Goal: Transaction & Acquisition: Purchase product/service

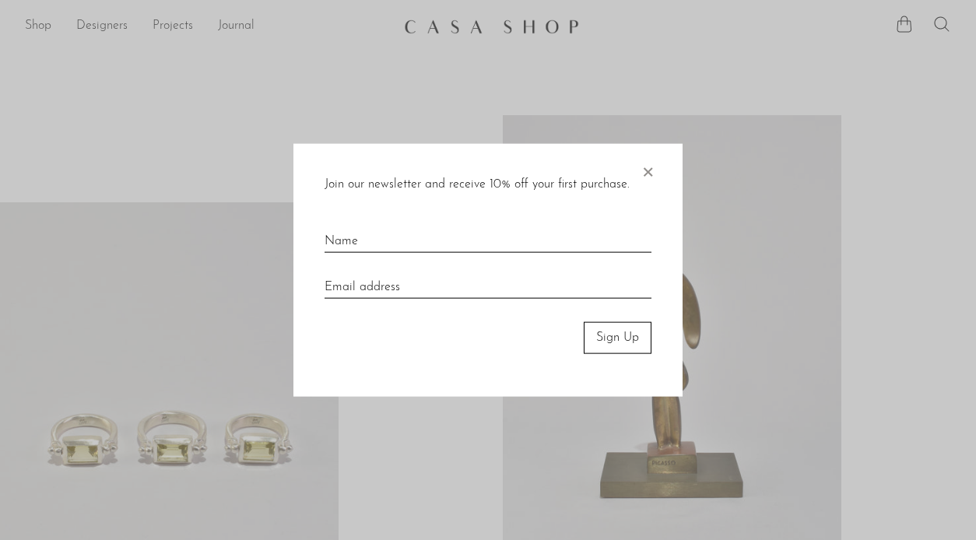
click at [37, 26] on div at bounding box center [488, 270] width 976 height 540
click at [646, 171] on span "×" at bounding box center [647, 169] width 16 height 50
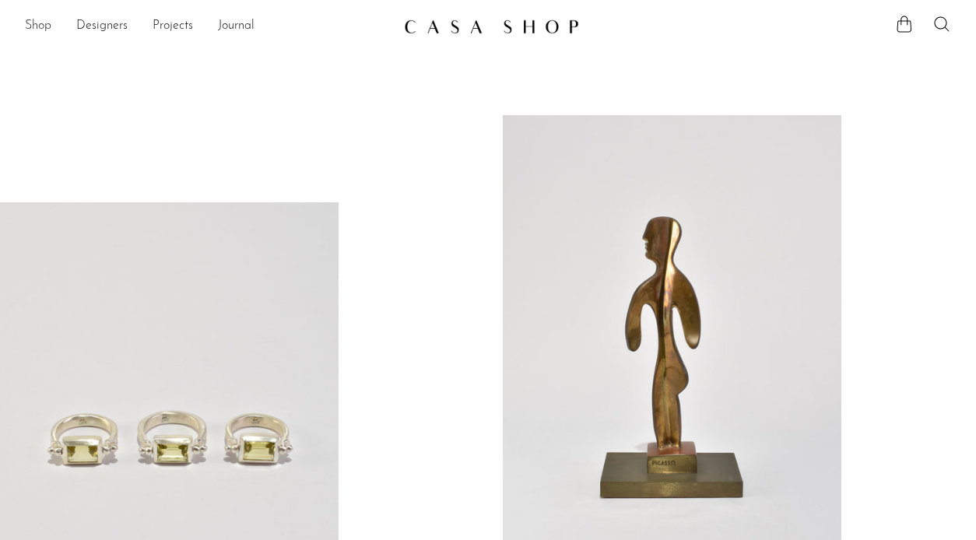
click at [44, 19] on link "Shop" at bounding box center [38, 26] width 26 height 20
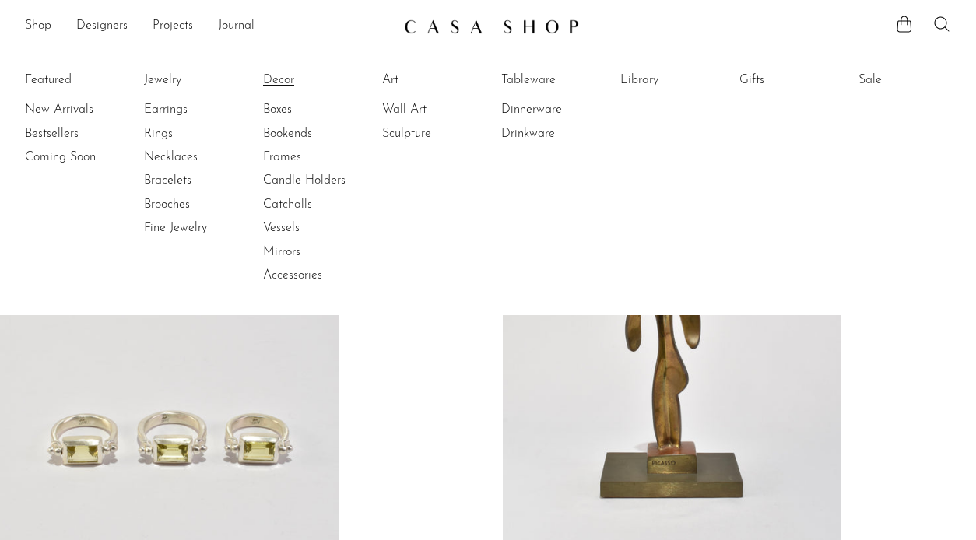
click at [282, 76] on link "Decor" at bounding box center [321, 80] width 117 height 17
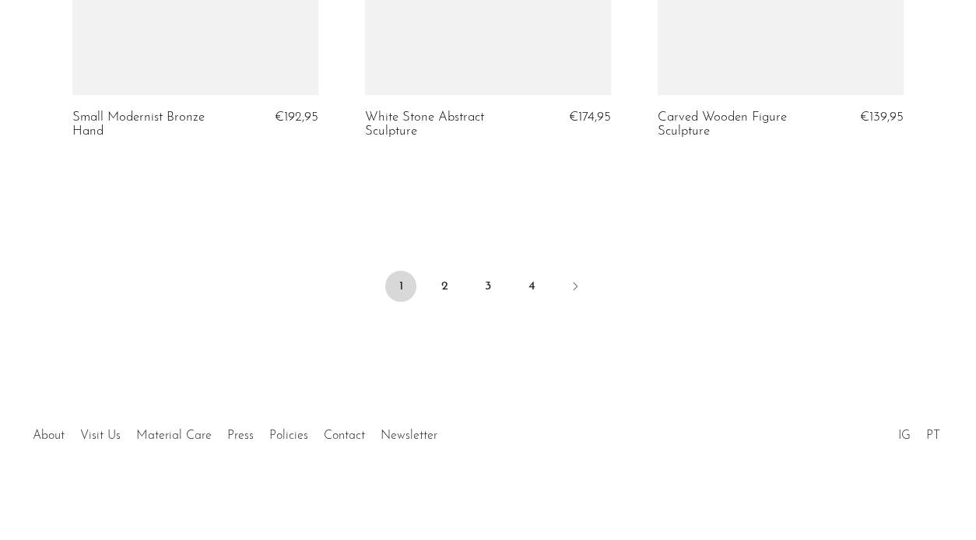
scroll to position [5044, 0]
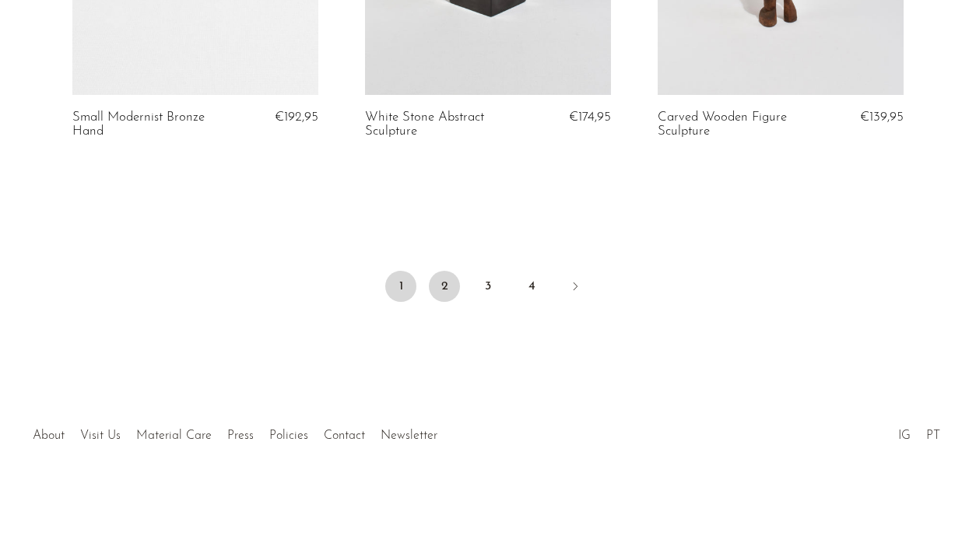
click at [443, 285] on link "2" at bounding box center [444, 286] width 31 height 31
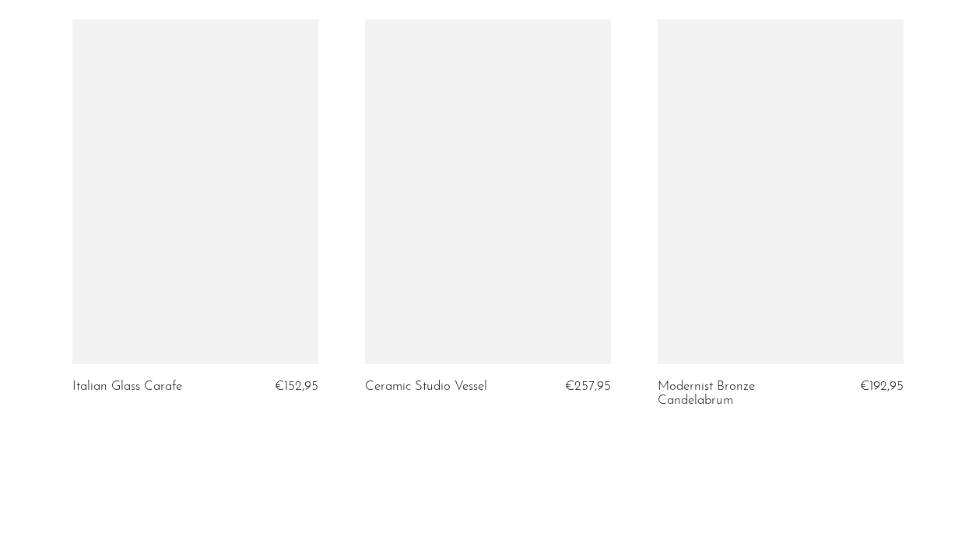
scroll to position [4799, 0]
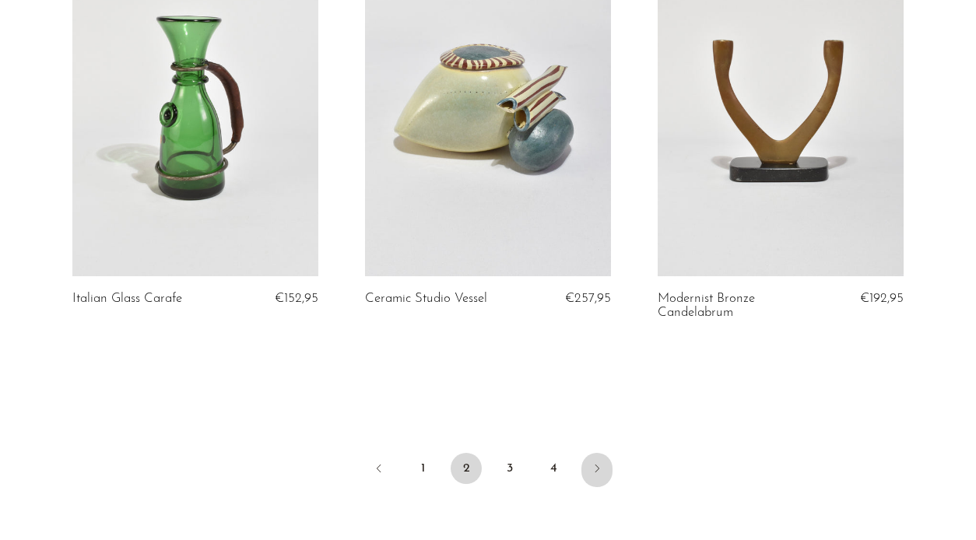
click at [596, 467] on icon "Next" at bounding box center [596, 468] width 12 height 12
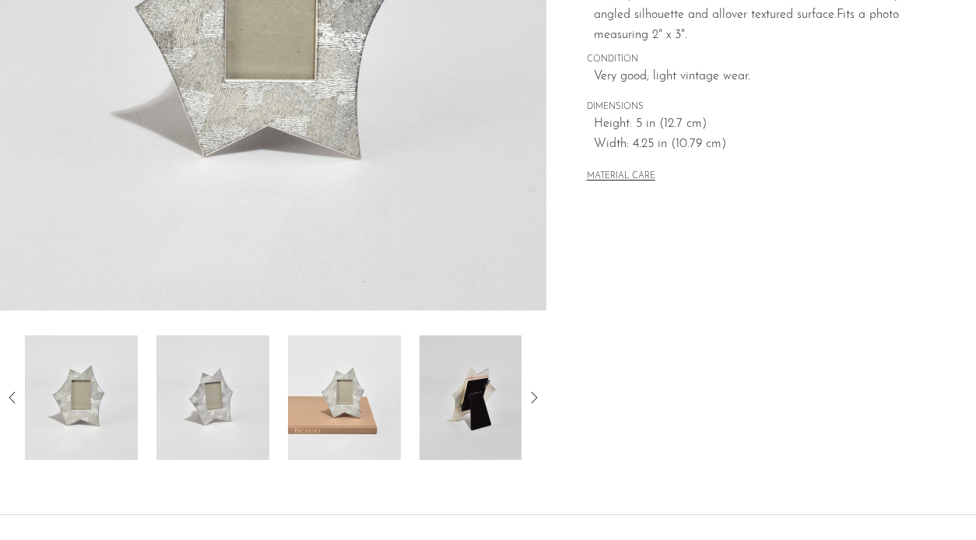
scroll to position [394, 0]
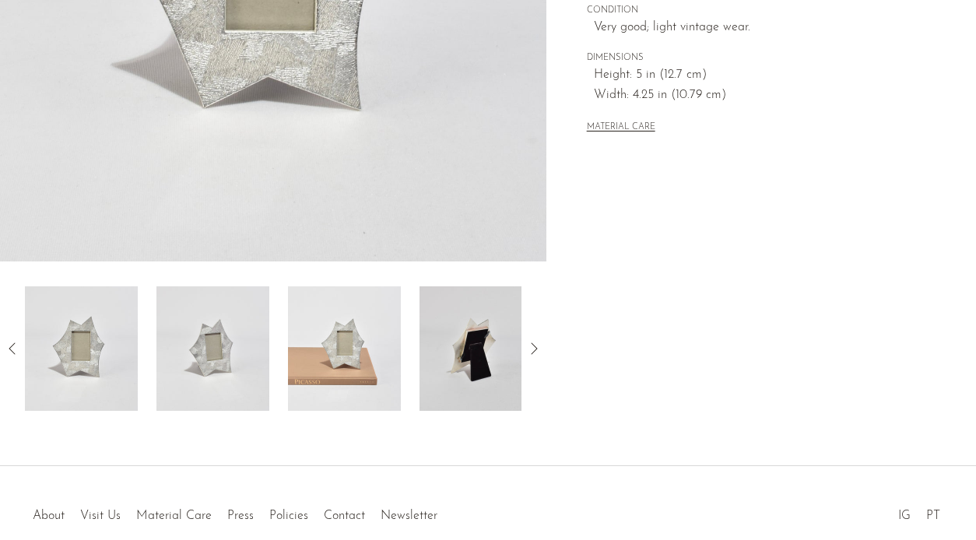
click at [377, 340] on img at bounding box center [344, 348] width 113 height 124
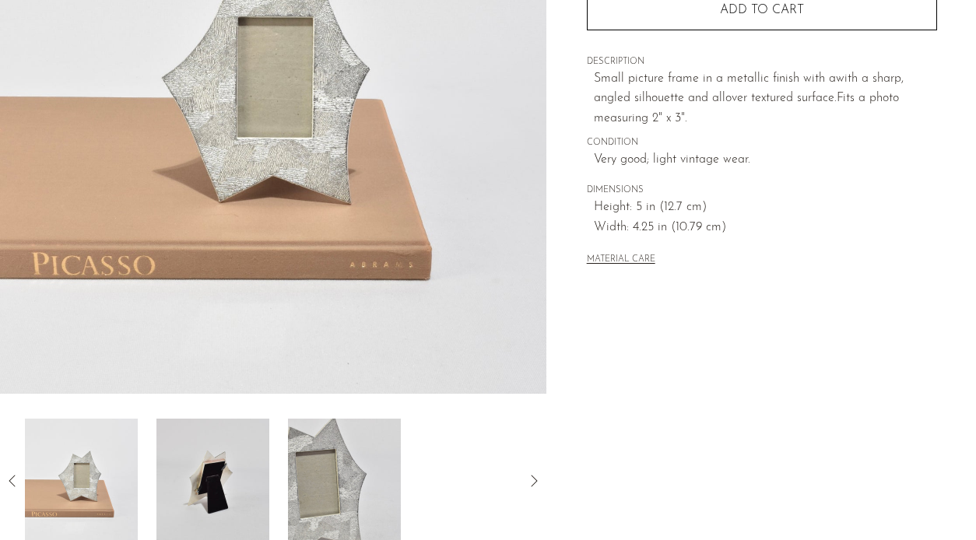
scroll to position [158, 0]
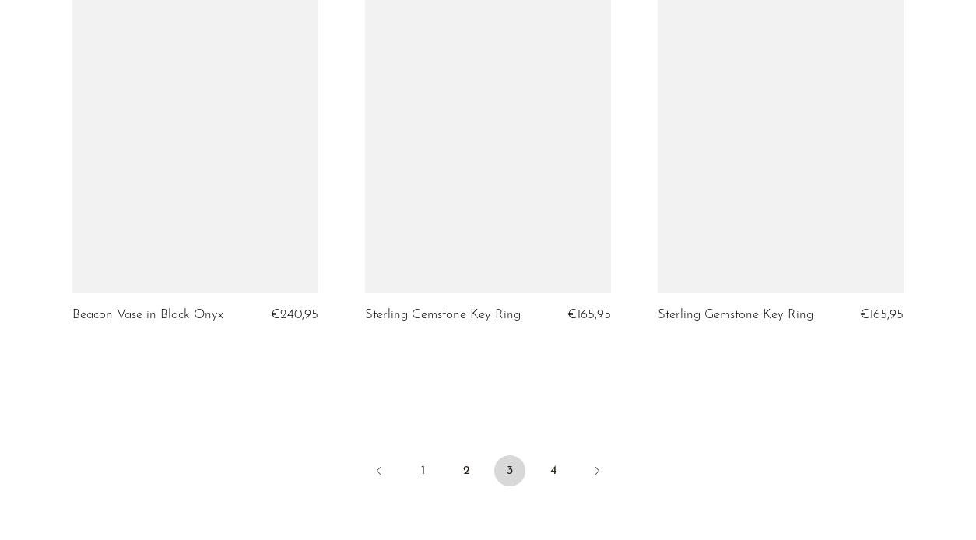
scroll to position [4891, 0]
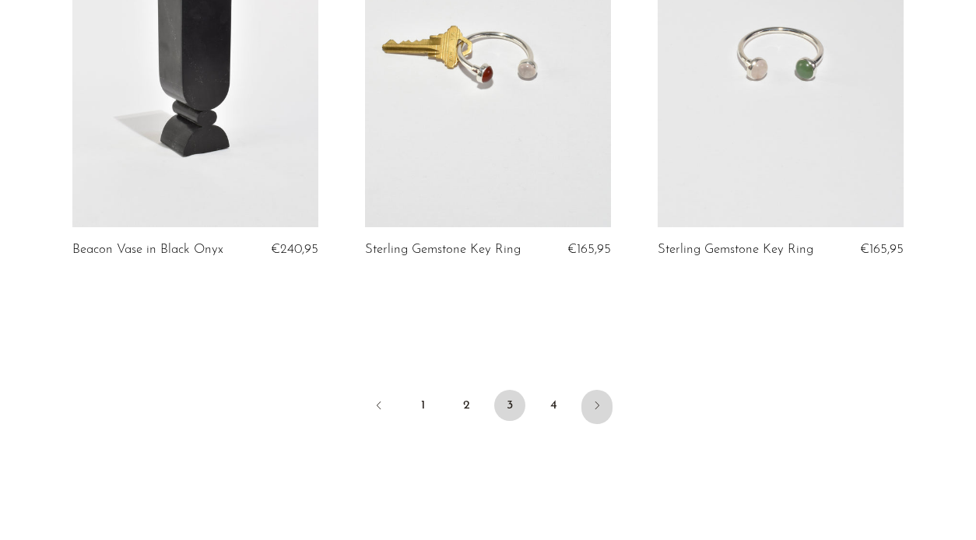
click at [596, 399] on icon "Next" at bounding box center [596, 405] width 12 height 12
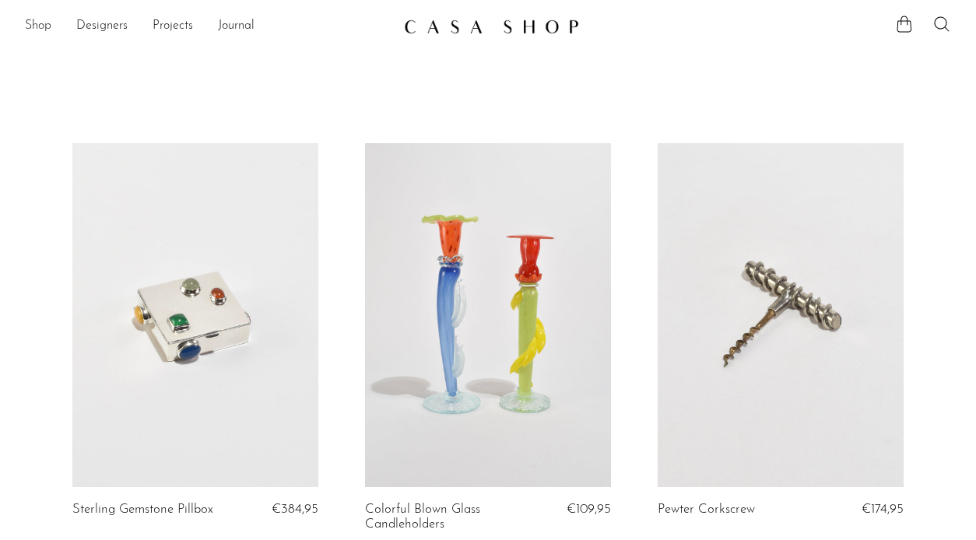
click at [51, 24] on link "Shop" at bounding box center [38, 26] width 26 height 20
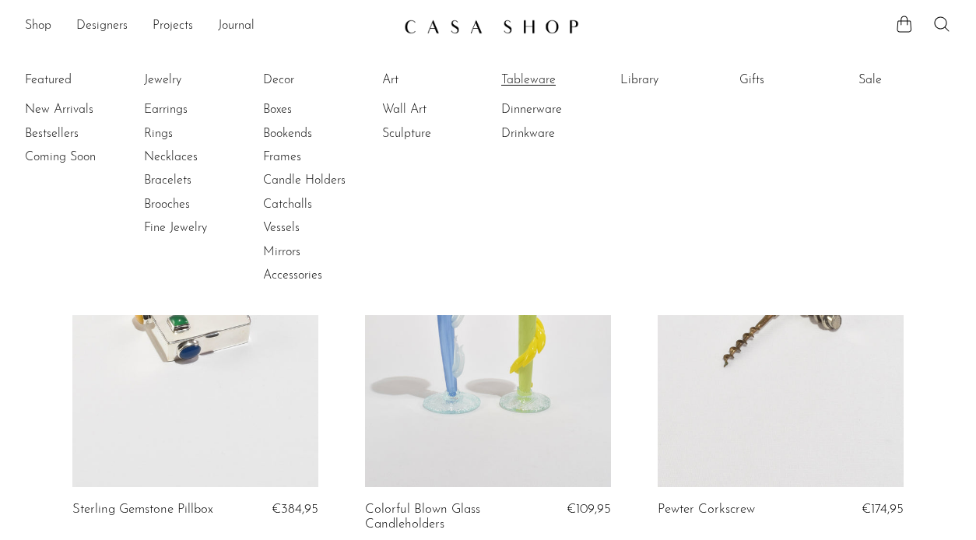
click at [536, 83] on link "Tableware" at bounding box center [559, 80] width 117 height 17
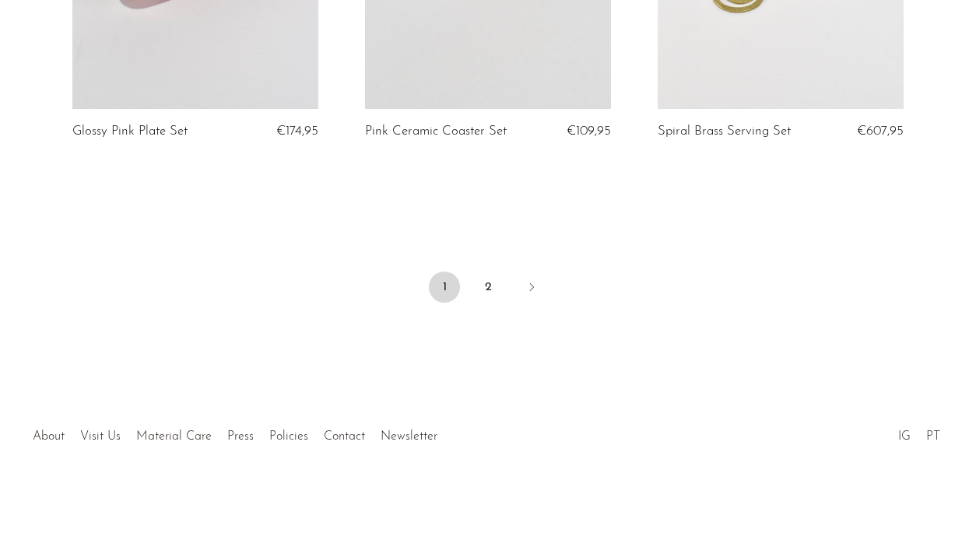
scroll to position [4988, 0]
click at [487, 285] on link "2" at bounding box center [487, 286] width 31 height 31
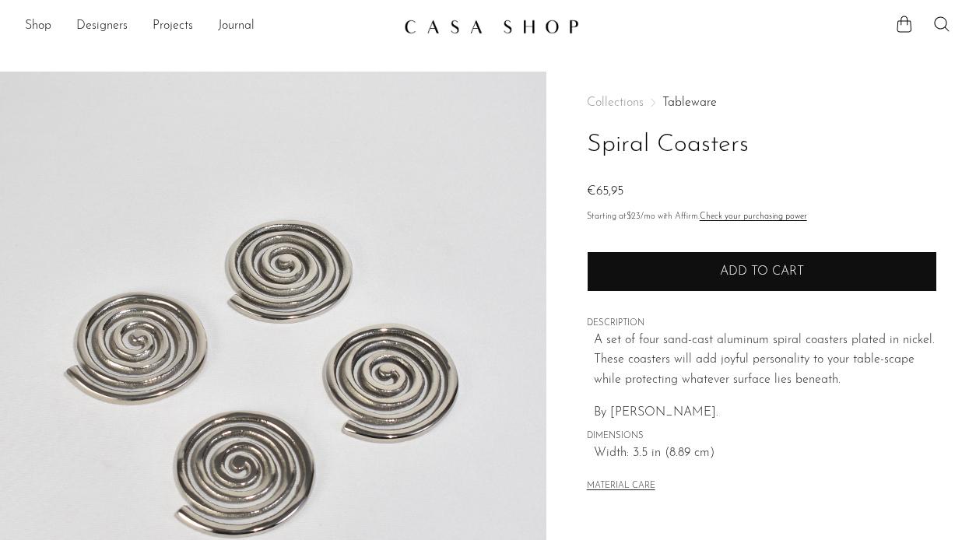
click at [661, 271] on button "Add to cart" at bounding box center [762, 271] width 350 height 40
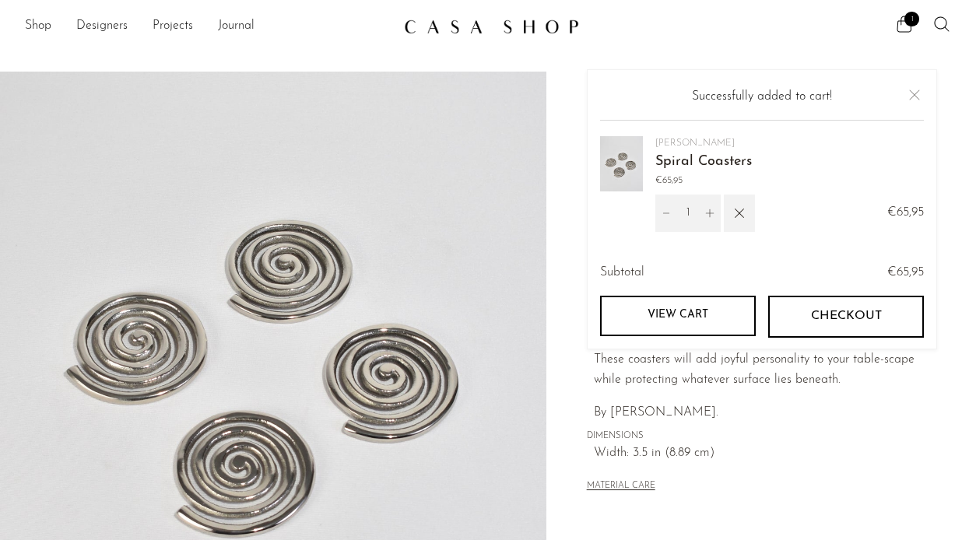
click at [873, 324] on button "Checkout" at bounding box center [846, 316] width 156 height 42
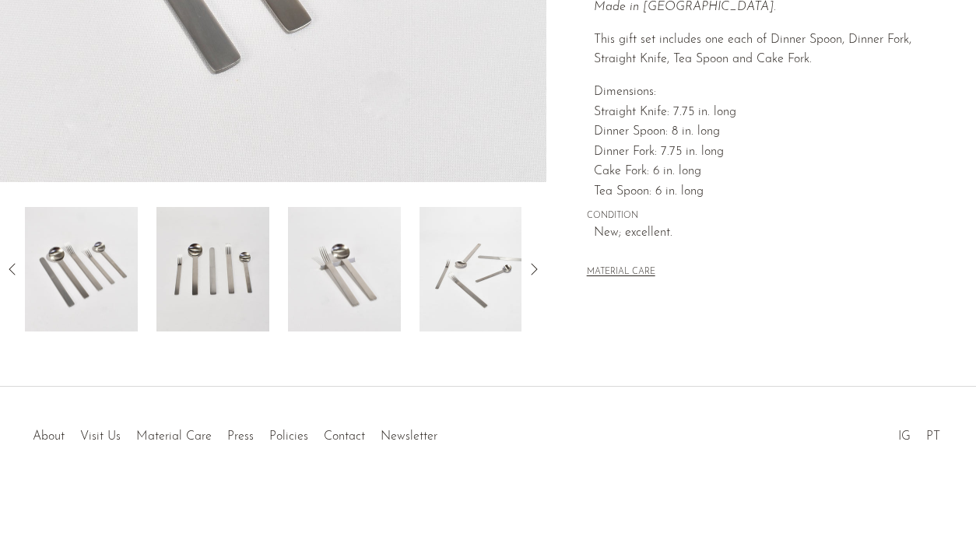
scroll to position [473, 0]
click at [370, 256] on img at bounding box center [344, 269] width 113 height 124
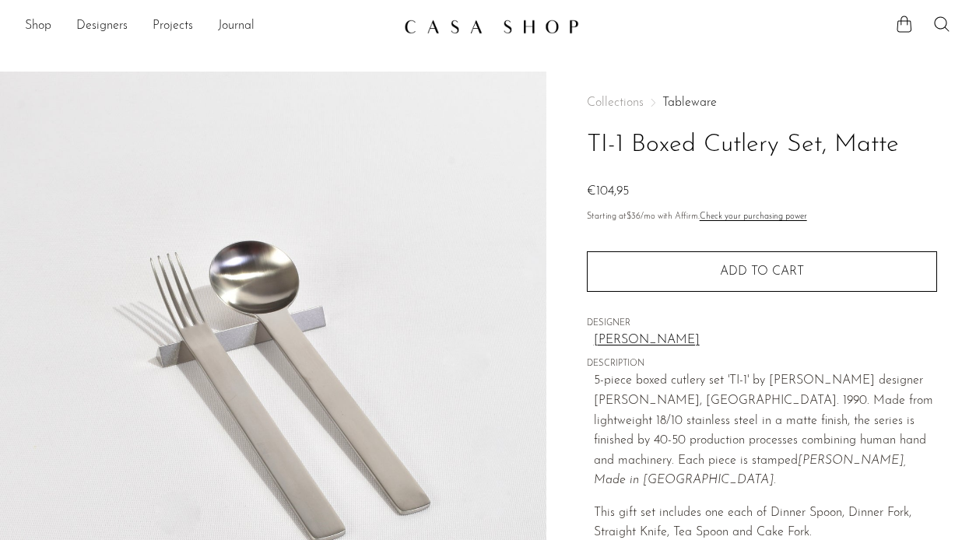
scroll to position [0, 0]
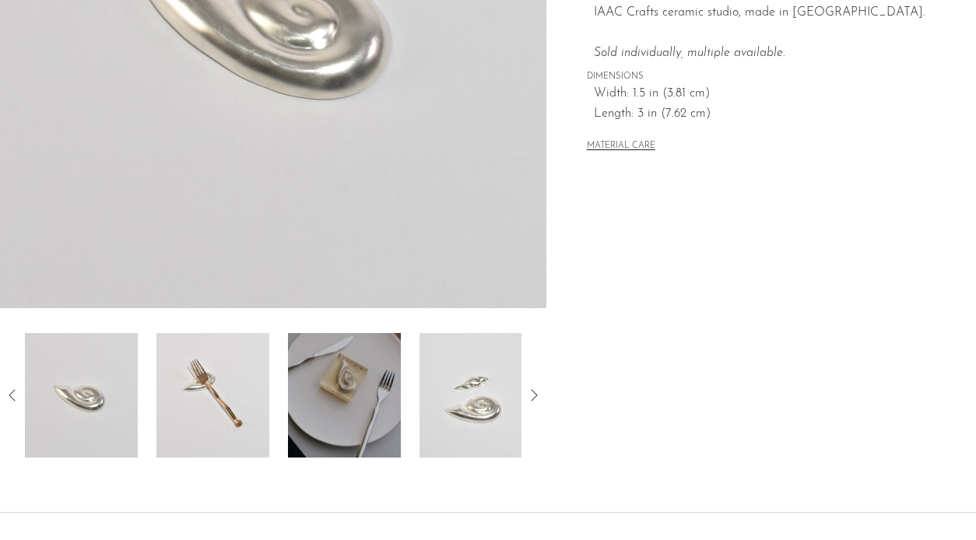
scroll to position [356, 0]
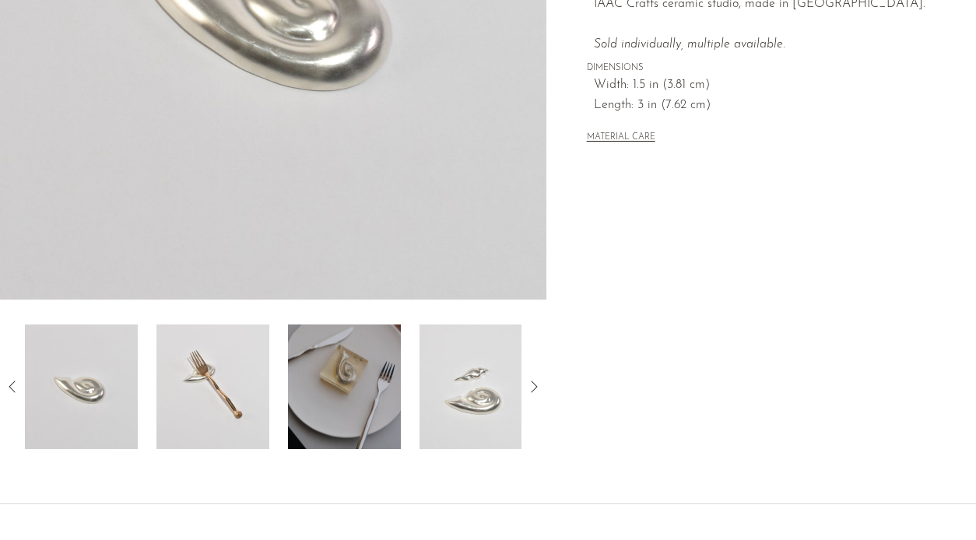
click at [196, 424] on img at bounding box center [212, 386] width 113 height 124
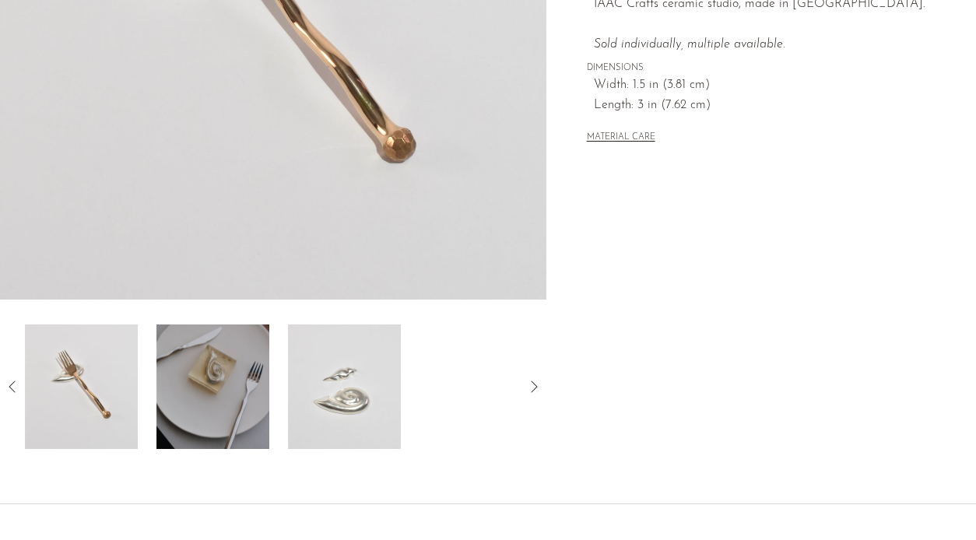
click at [282, 380] on div at bounding box center [273, 386] width 496 height 124
click at [252, 386] on img at bounding box center [212, 386] width 113 height 124
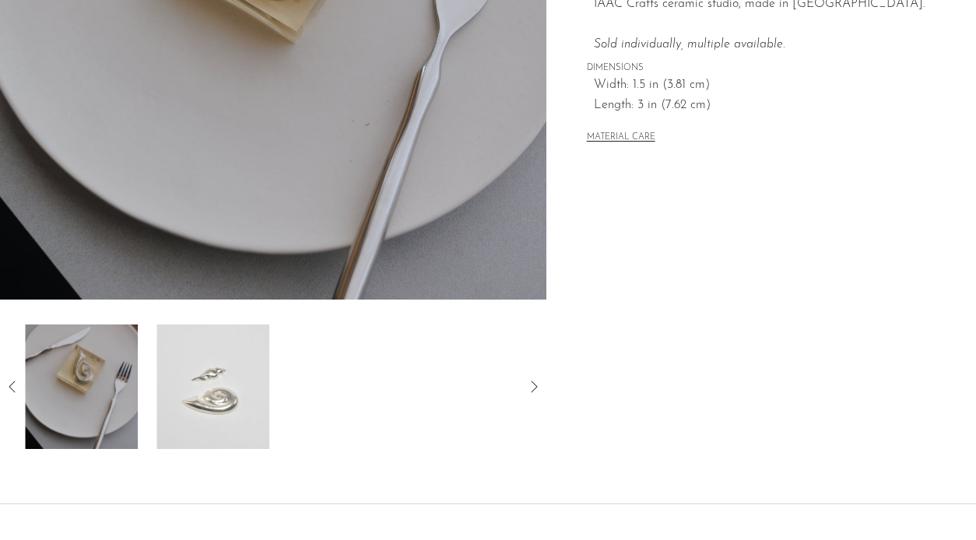
click at [198, 394] on img at bounding box center [212, 386] width 113 height 124
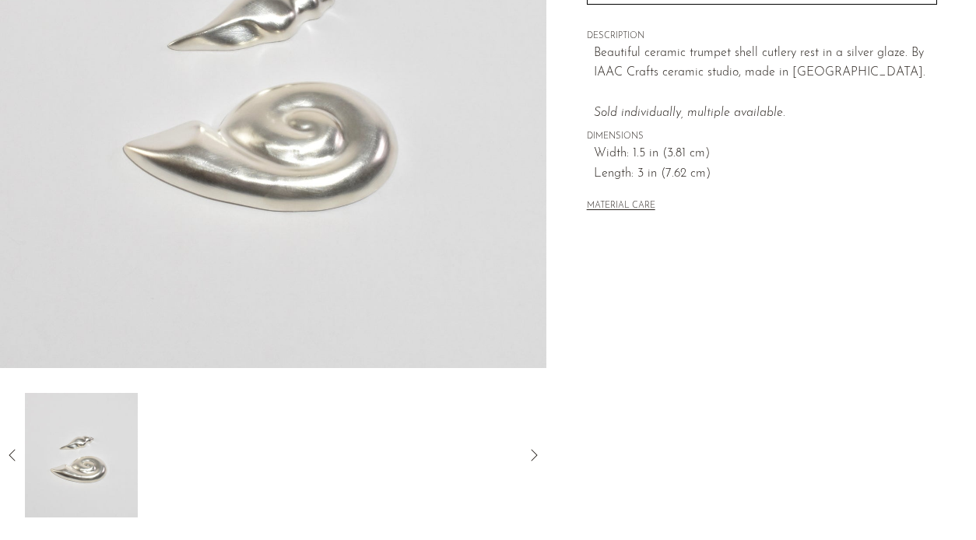
scroll to position [366, 0]
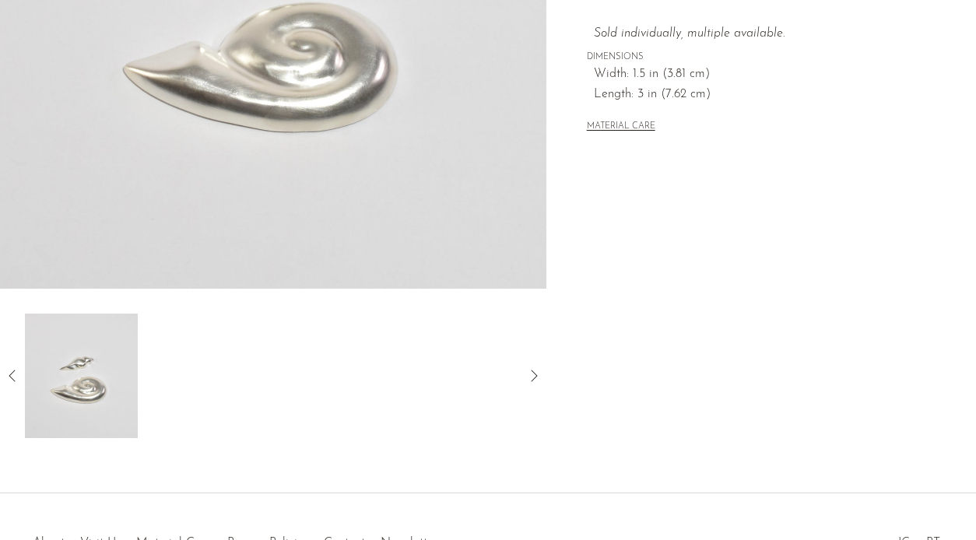
click at [537, 372] on icon at bounding box center [533, 375] width 19 height 19
click at [15, 380] on icon at bounding box center [12, 375] width 19 height 19
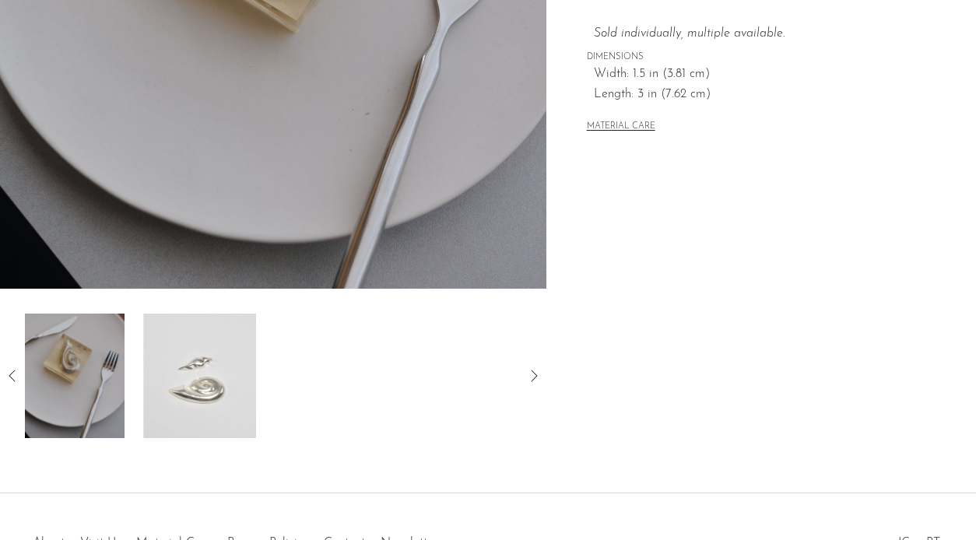
click at [15, 380] on icon at bounding box center [12, 375] width 19 height 19
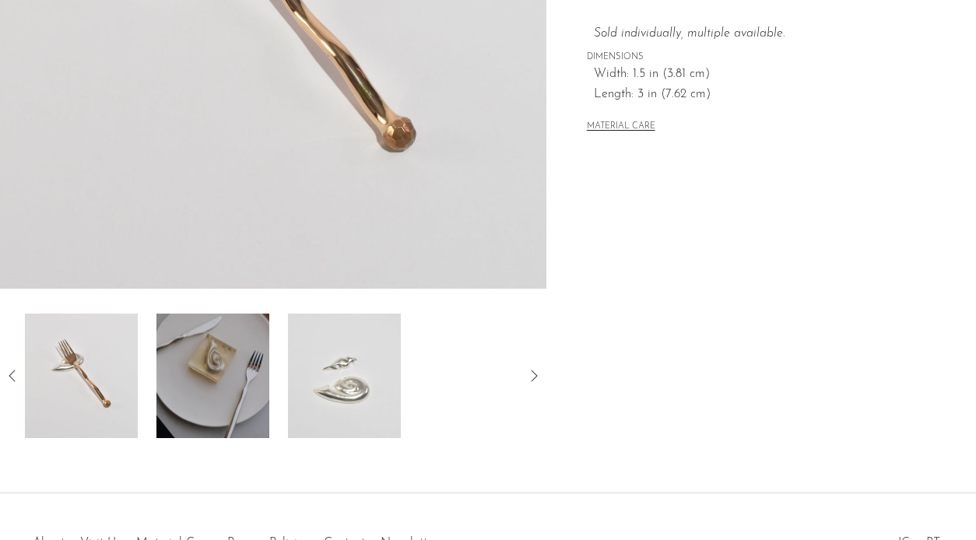
click at [15, 380] on icon at bounding box center [12, 375] width 19 height 19
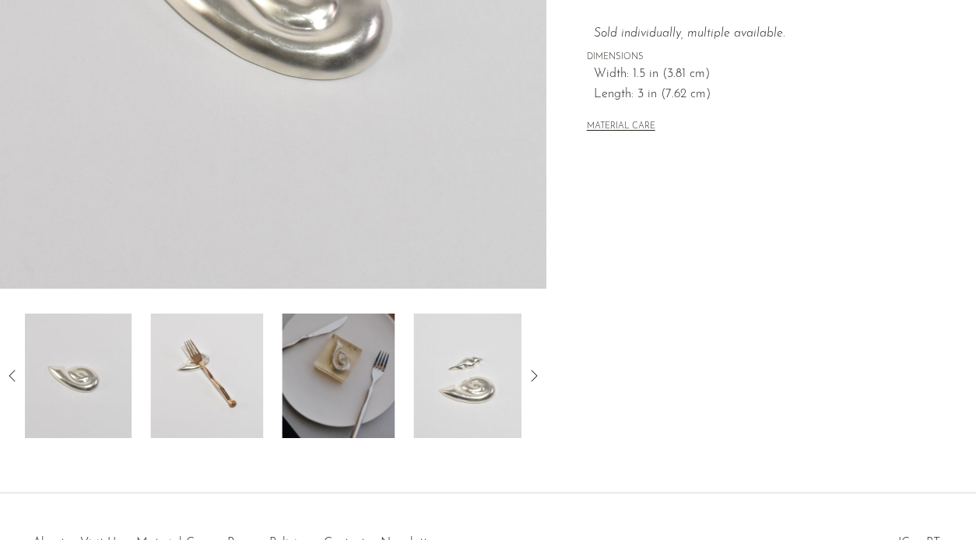
click at [15, 380] on icon at bounding box center [12, 375] width 19 height 19
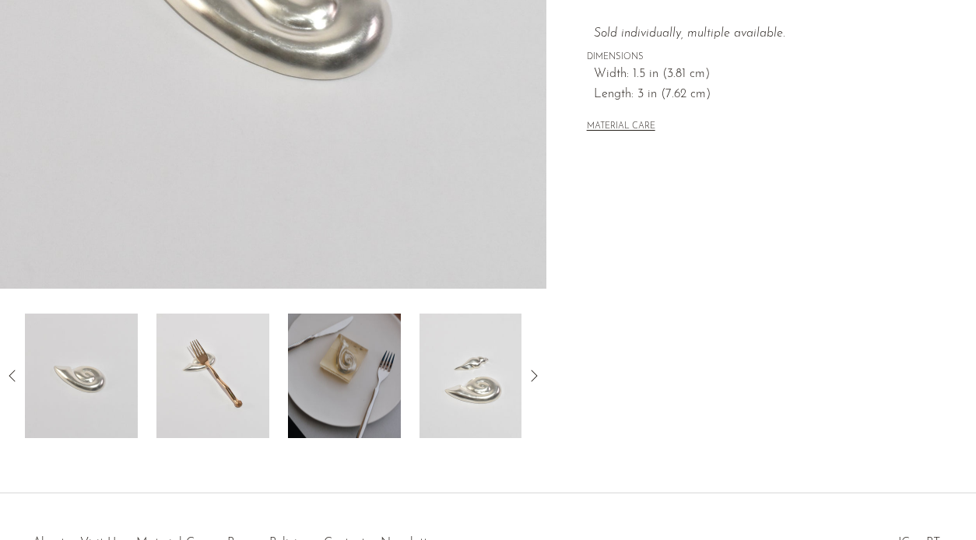
click at [104, 380] on img at bounding box center [81, 376] width 113 height 124
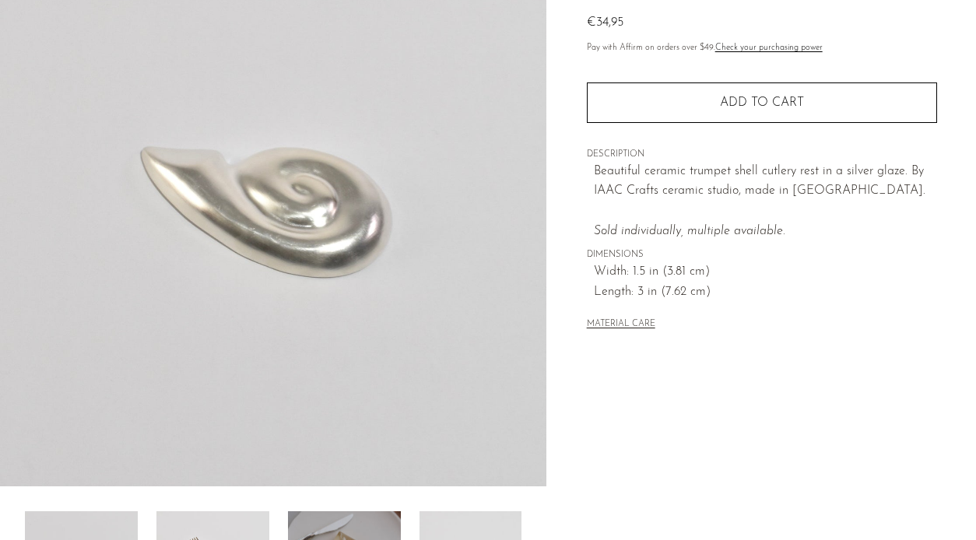
scroll to position [310, 0]
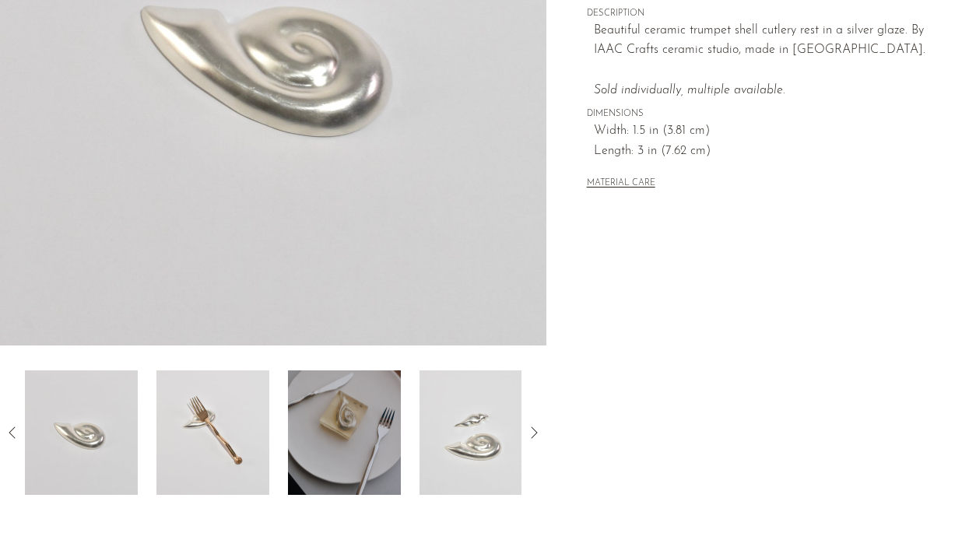
click at [57, 418] on img at bounding box center [81, 432] width 113 height 124
click at [657, 394] on div "Collections Tableware Silver Trumpet Shell Rest €34,95 Pay with Affirm on order…" at bounding box center [760, 128] width 429 height 733
click at [437, 447] on img at bounding box center [475, 432] width 113 height 124
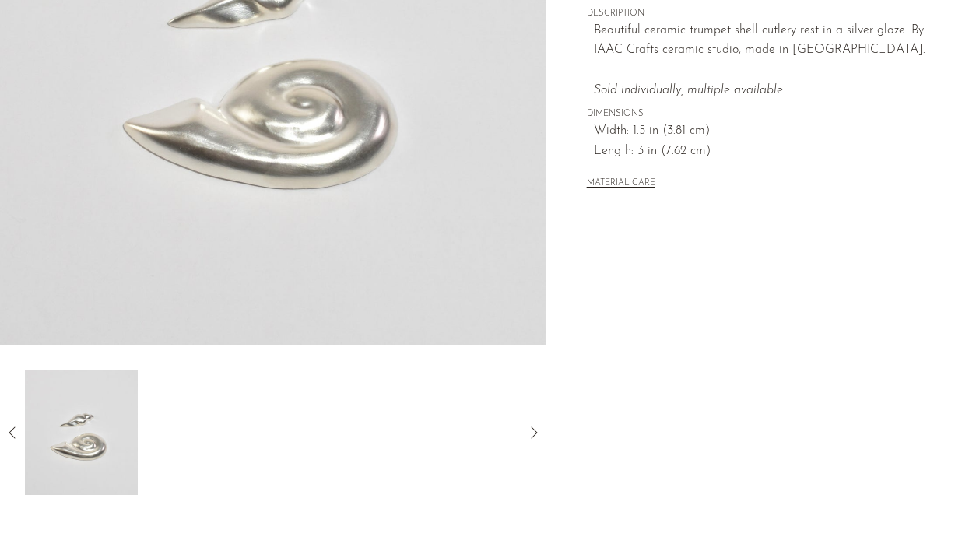
click at [9, 437] on icon at bounding box center [12, 432] width 19 height 19
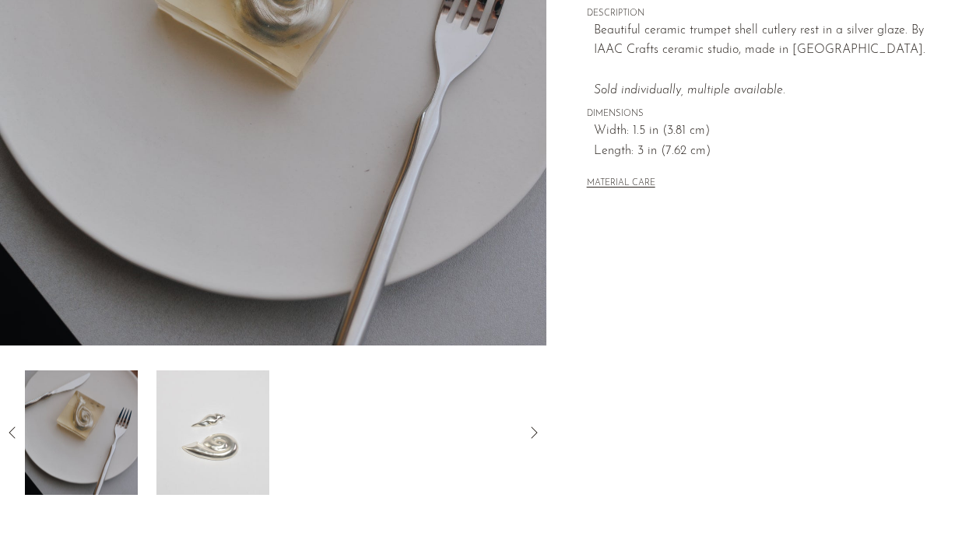
click at [77, 436] on img at bounding box center [81, 432] width 113 height 124
click at [16, 433] on icon at bounding box center [12, 432] width 19 height 19
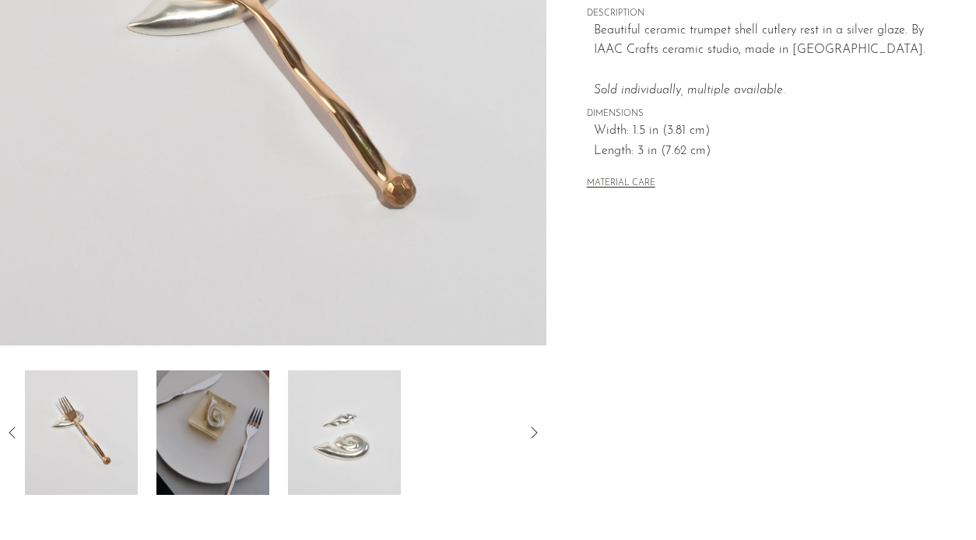
click at [16, 427] on icon at bounding box center [12, 432] width 19 height 19
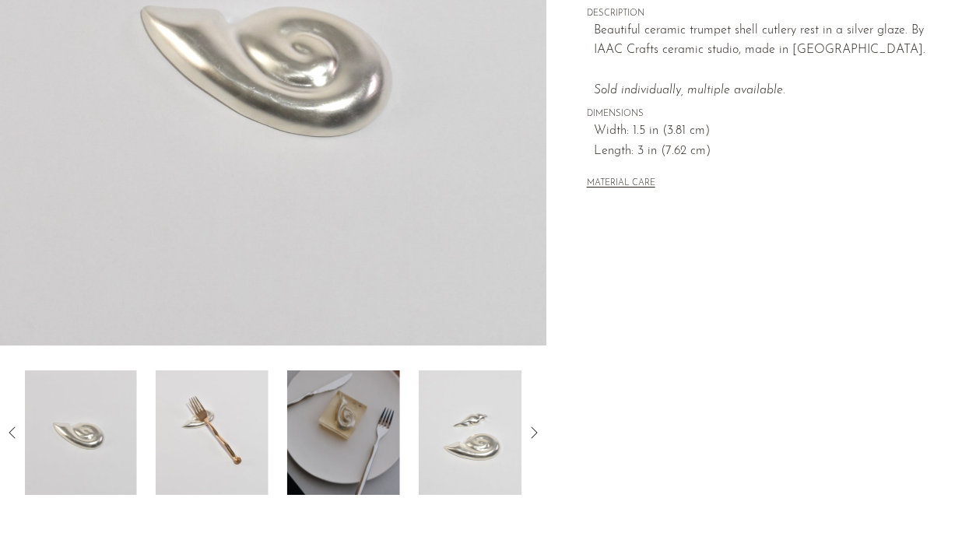
click at [16, 427] on icon at bounding box center [12, 432] width 19 height 19
click at [337, 437] on img at bounding box center [344, 432] width 113 height 124
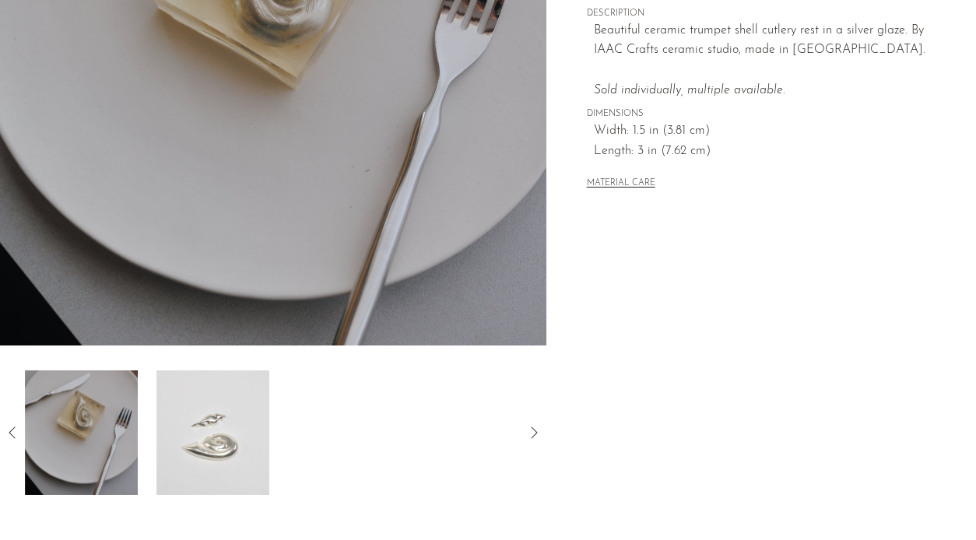
click at [257, 433] on img at bounding box center [212, 432] width 113 height 124
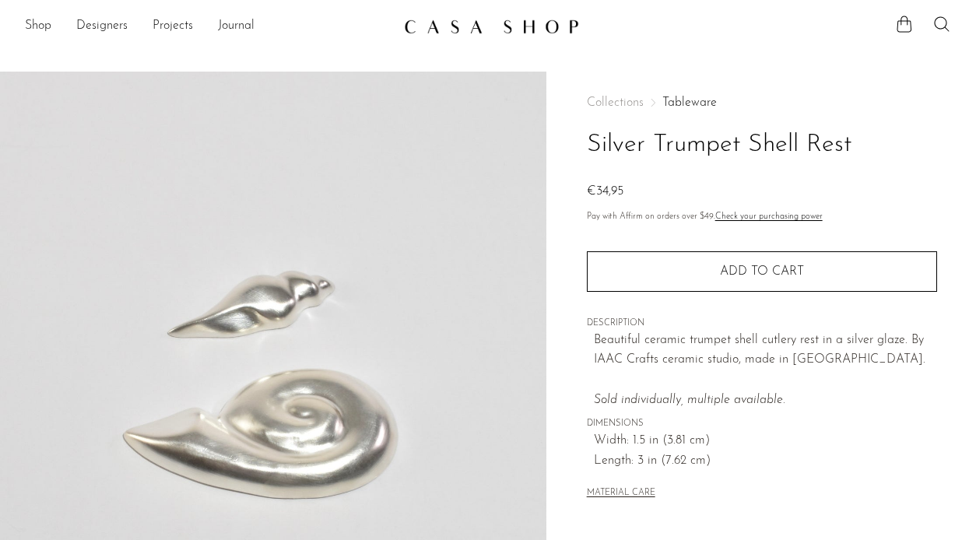
scroll to position [0, 0]
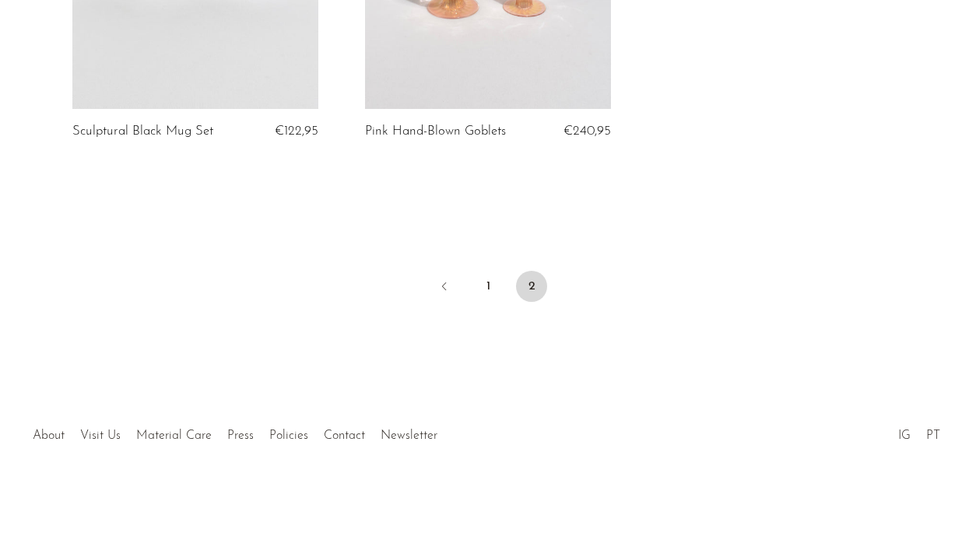
scroll to position [804, 0]
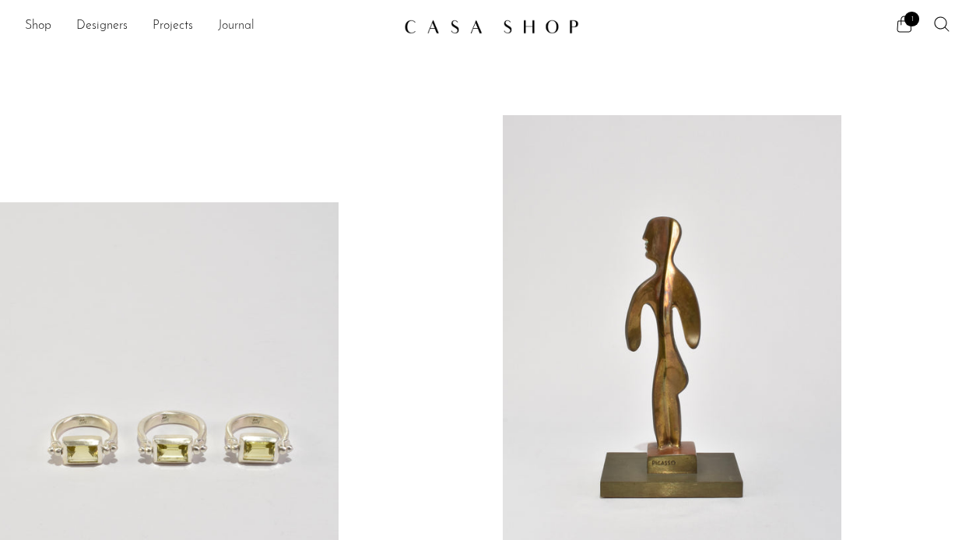
click at [226, 26] on link "Journal" at bounding box center [236, 26] width 37 height 20
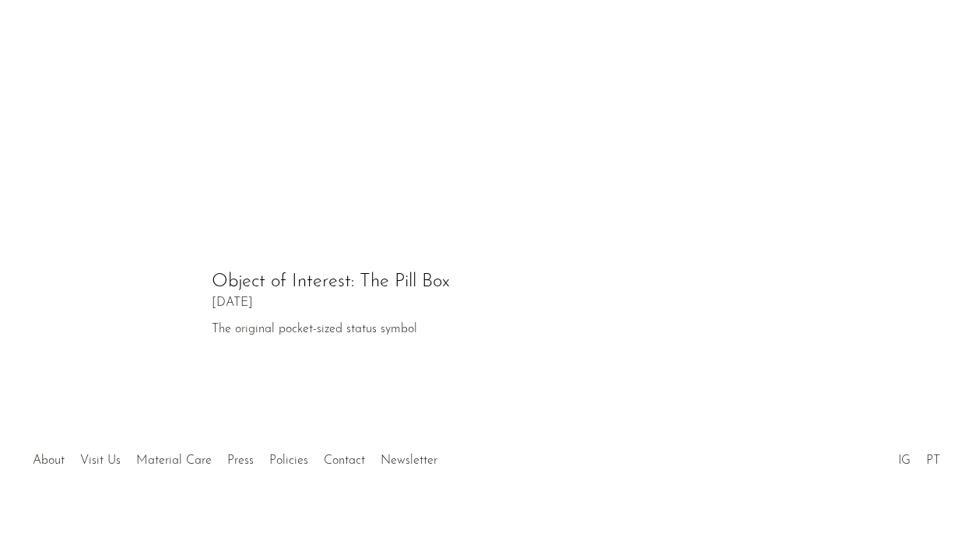
scroll to position [879, 0]
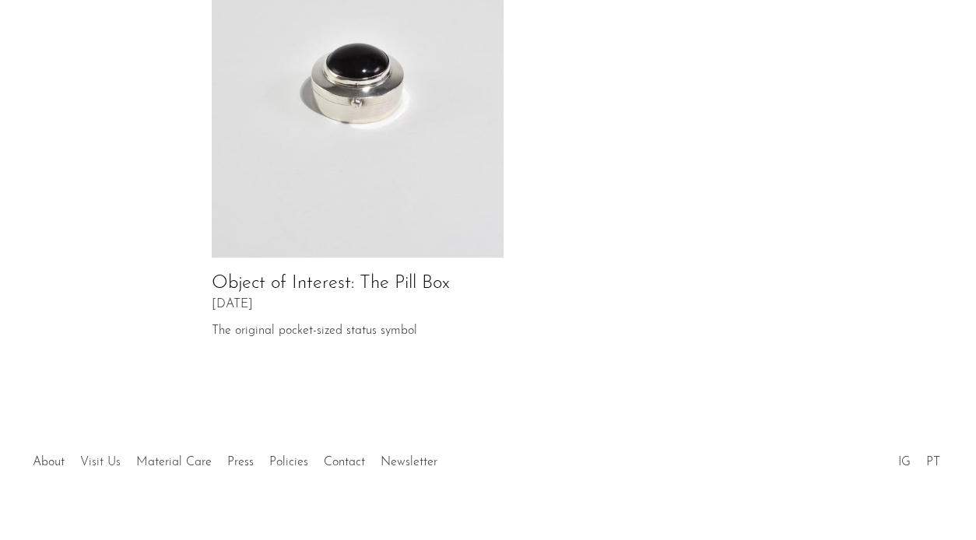
click at [110, 456] on link "Visit Us" at bounding box center [100, 462] width 40 height 12
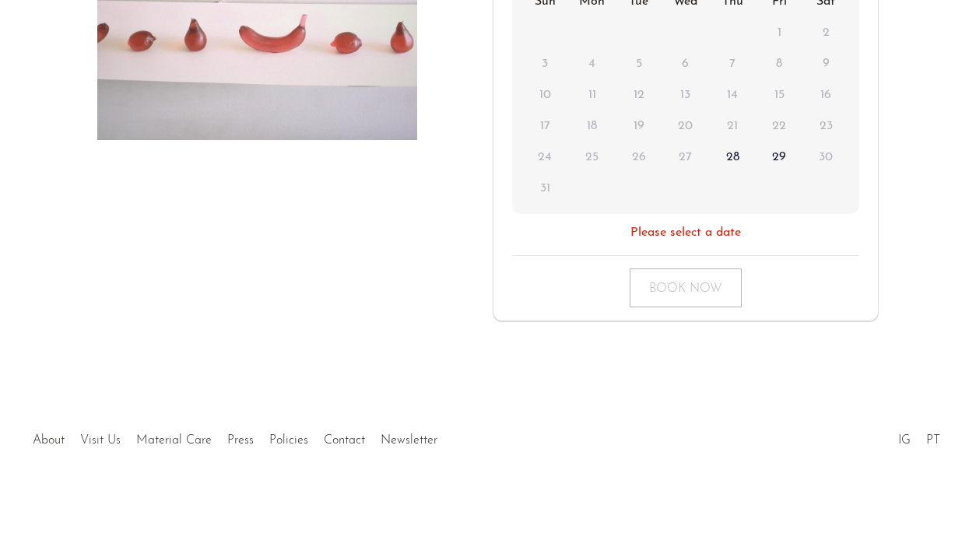
scroll to position [443, 0]
click at [345, 438] on div at bounding box center [488, 425] width 292 height 54
click at [333, 435] on link "Contact" at bounding box center [344, 441] width 41 height 12
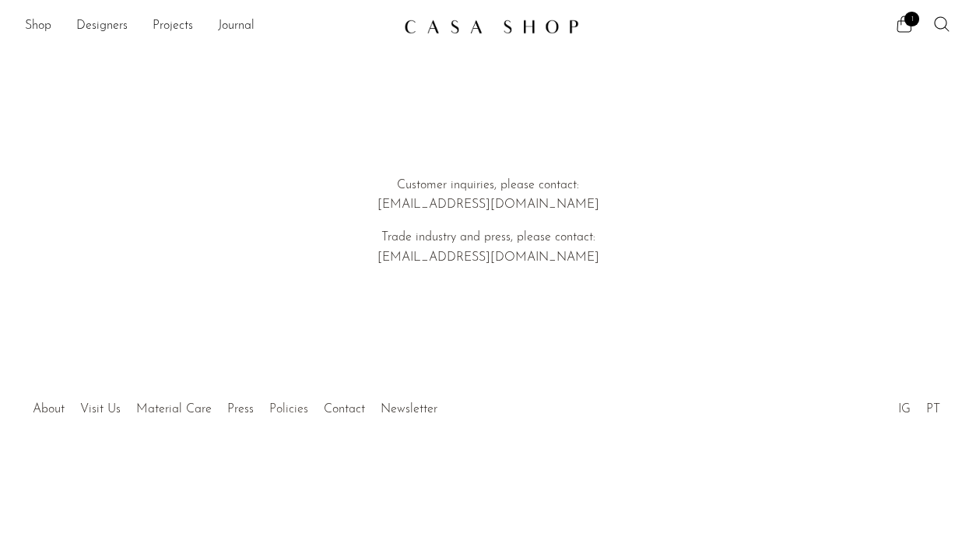
click at [289, 407] on link "Policies" at bounding box center [288, 409] width 39 height 12
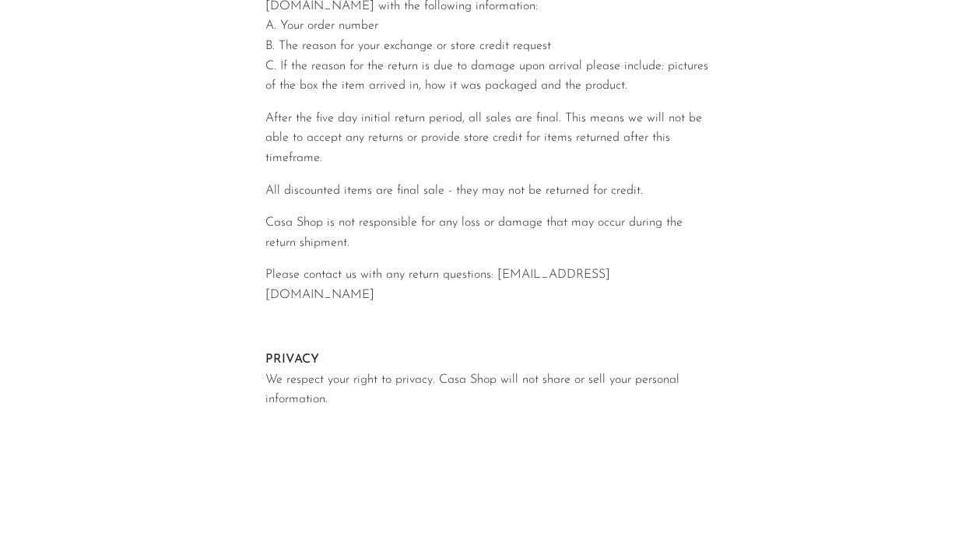
scroll to position [749, 0]
